Goal: Register for event/course

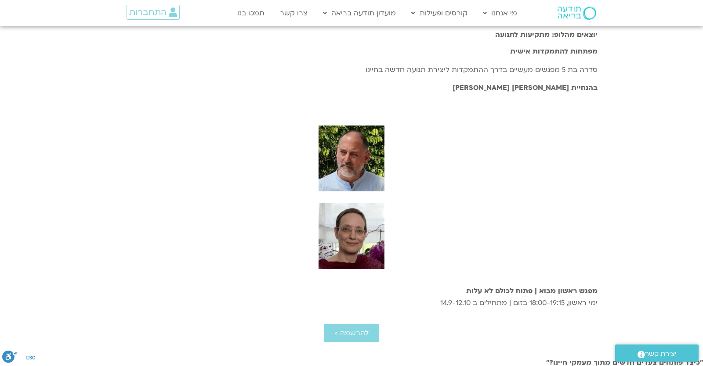
scroll to position [1883, 0]
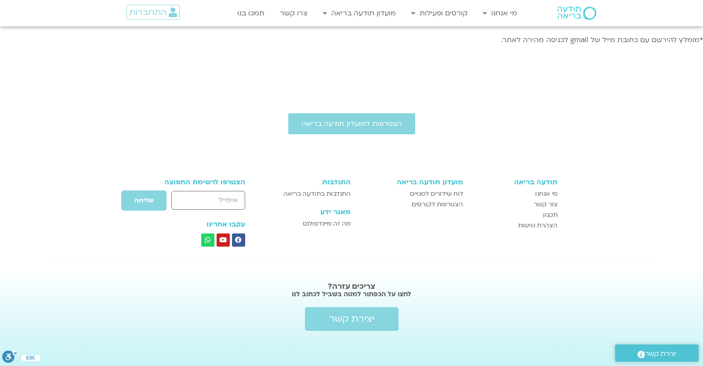
type input "יונתן"
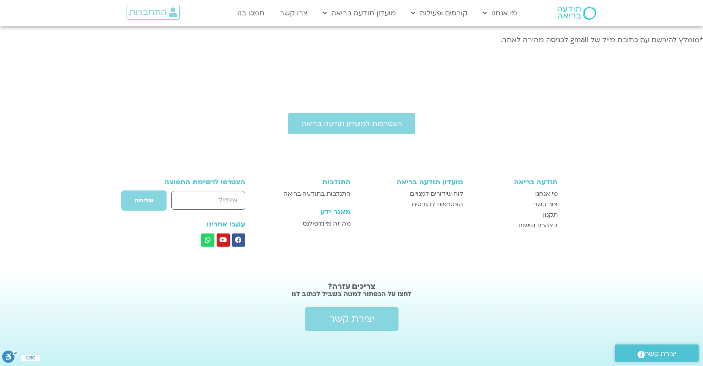
paste input "6904636"
type input "6904636"
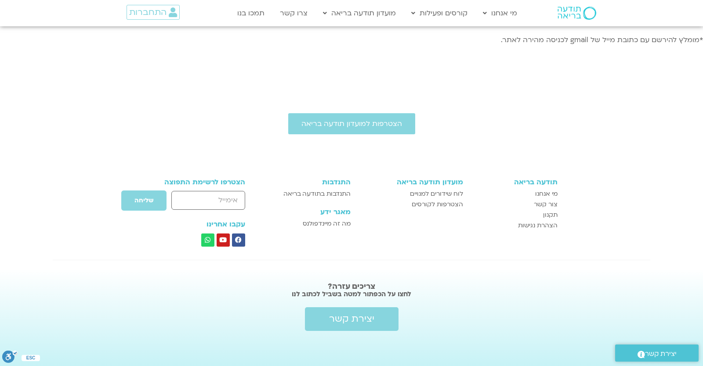
type input "yonatanrf3@gmail.com"
type input "0546099041"
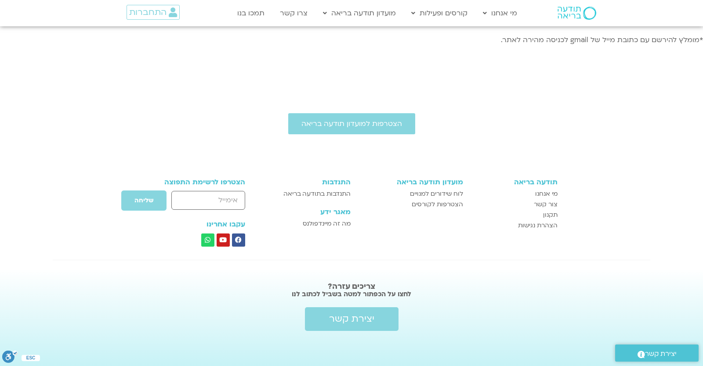
click at [538, 11] on span "הרשמה" at bounding box center [615, 8] width 155 height 8
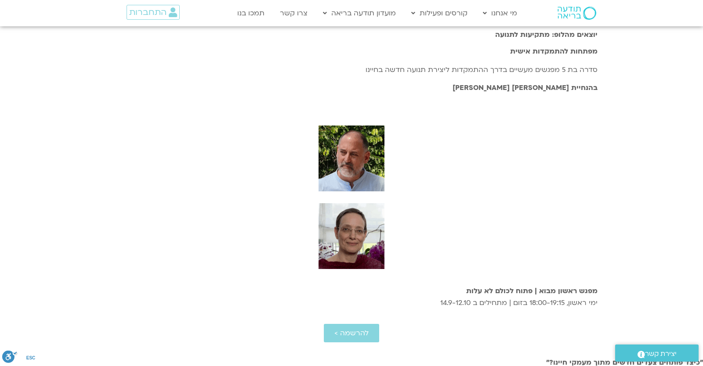
scroll to position [1883, 0]
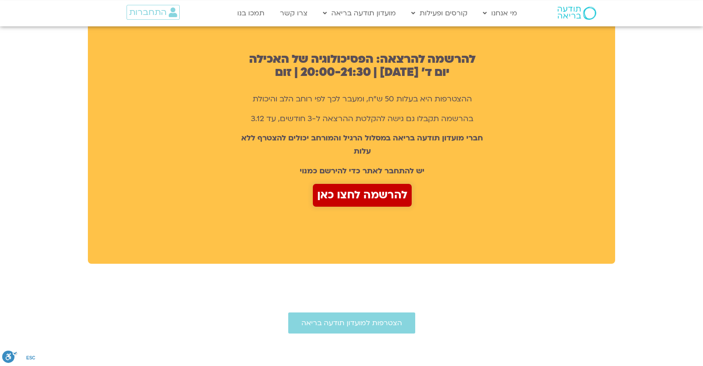
scroll to position [436, 0]
click at [351, 196] on span "להרשמה לחצו כאן" at bounding box center [362, 195] width 90 height 18
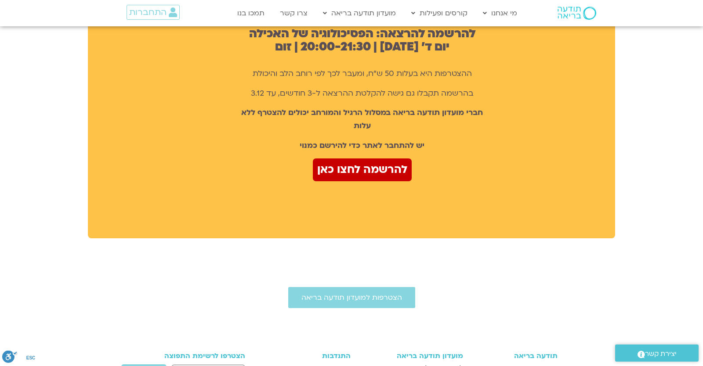
scroll to position [308, 0]
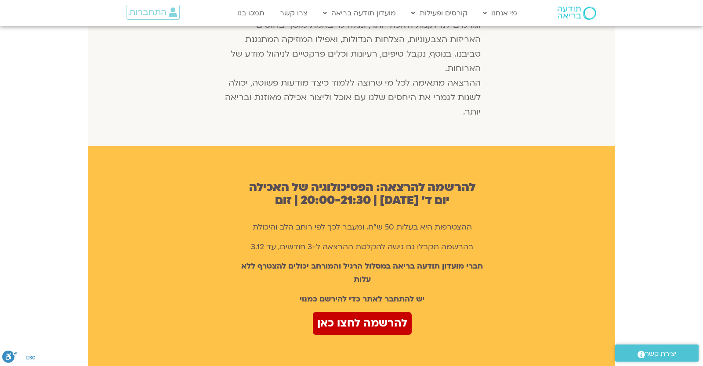
click at [506, 167] on div "להרשמה להרצאה: הפסיכולוגיה של האכילה יום ד׳ 3.9.25 | 20:00-21:30 | זום ההצטרפות…" at bounding box center [351, 269] width 527 height 246
click at [332, 323] on span "להרשמה לחצו כאן" at bounding box center [362, 324] width 90 height 18
